Goal: Find contact information: Find contact information

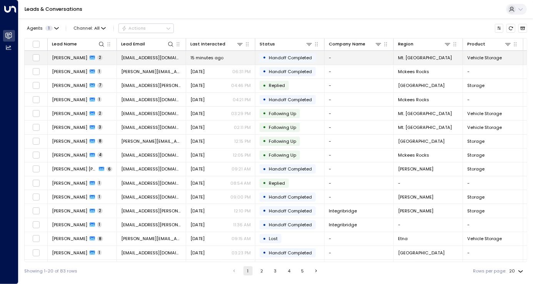
click at [85, 57] on span "[PERSON_NAME]" at bounding box center [69, 58] width 35 height 6
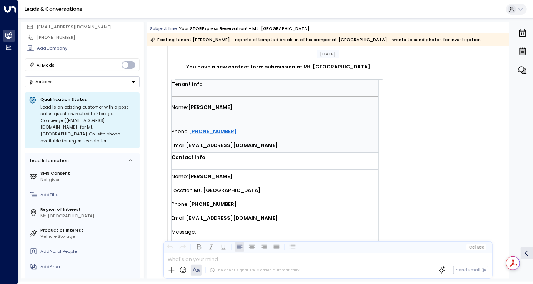
scroll to position [140, 0]
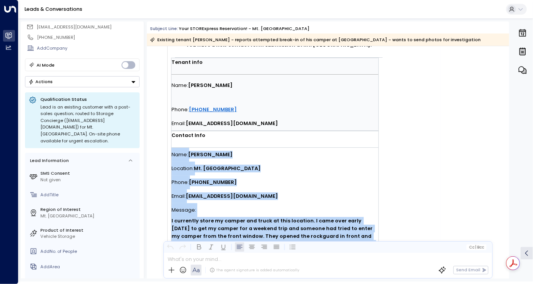
drag, startPoint x: 171, startPoint y: 154, endPoint x: 366, endPoint y: 245, distance: 215.0
click at [366, 245] on div "Subject Line: Your STORExpress Reservation! - Mt. Pleasant Existing tenant [PER…" at bounding box center [328, 150] width 362 height 257
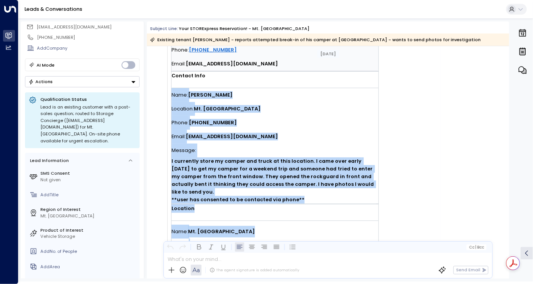
scroll to position [210, 0]
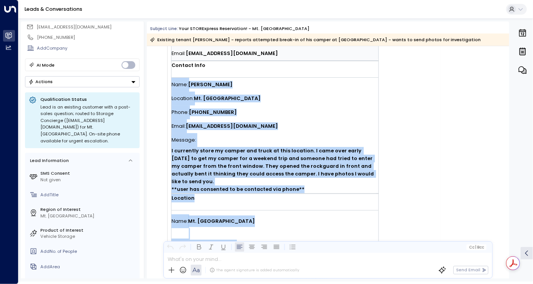
click at [234, 98] on div "Location: Mt. [GEOGRAPHIC_DATA]" at bounding box center [274, 98] width 207 height 14
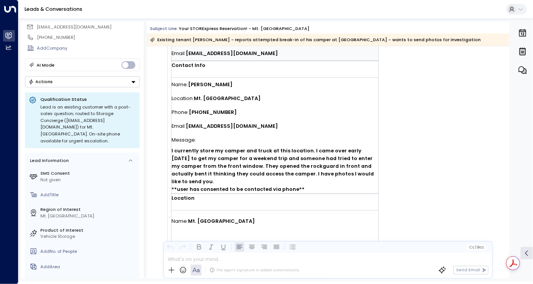
drag, startPoint x: 171, startPoint y: 84, endPoint x: 351, endPoint y: 183, distance: 205.6
click at [351, 183] on div "Name: [PERSON_NAME] Location: Mt. Pleasant Phone: [PHONE_NUMBER] Email: [EMAIL_…" at bounding box center [274, 135] width 207 height 115
copy div "Name: [PERSON_NAME] Location: Mt. Pleasant Phone: [PHONE_NUMBER] Email: [EMAIL_…"
click at [319, 115] on div "Phone: [PHONE_NUMBER]" at bounding box center [274, 112] width 207 height 14
